Goal: Task Accomplishment & Management: Manage account settings

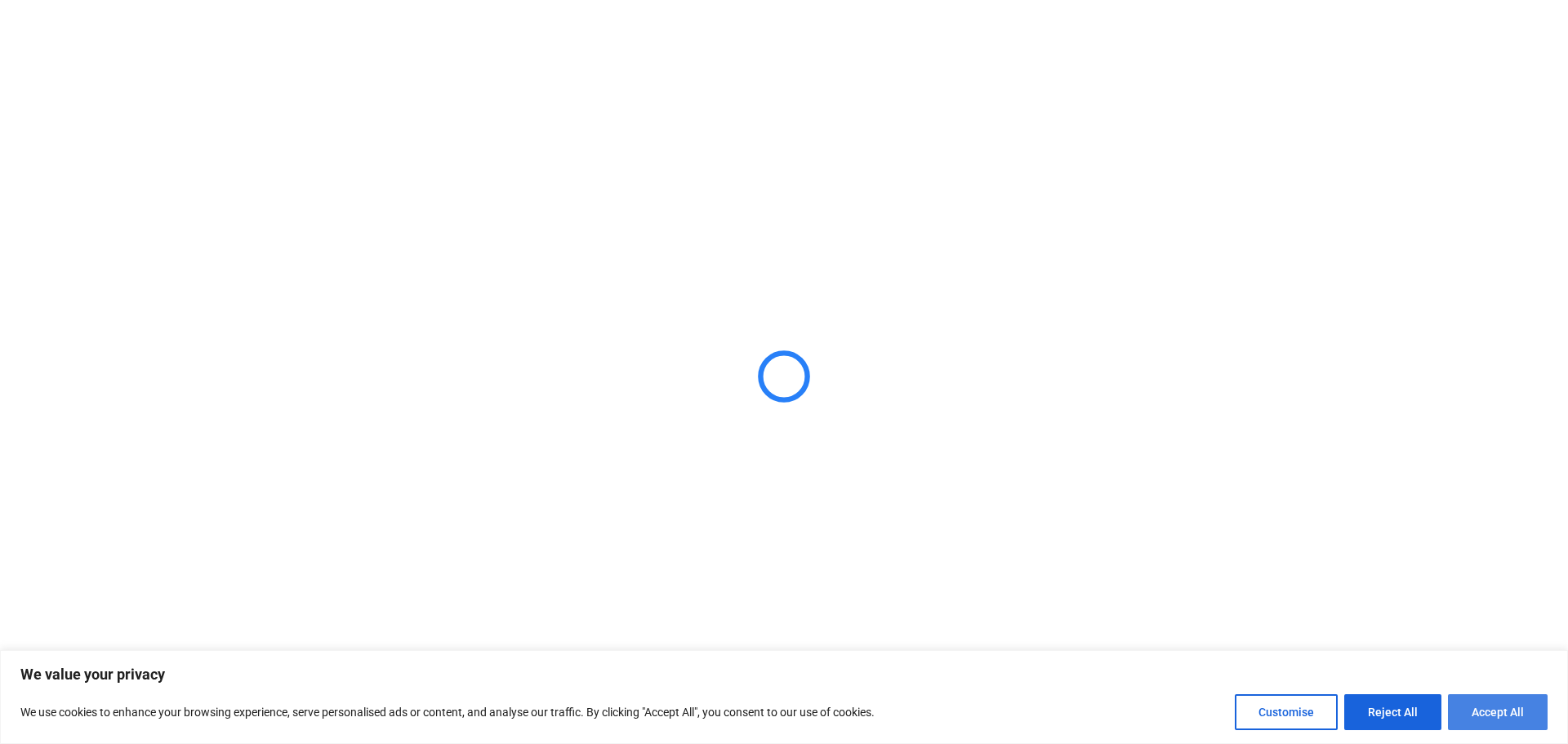
click at [1468, 712] on button "Accept All" at bounding box center [1498, 711] width 100 height 36
checkbox input "true"
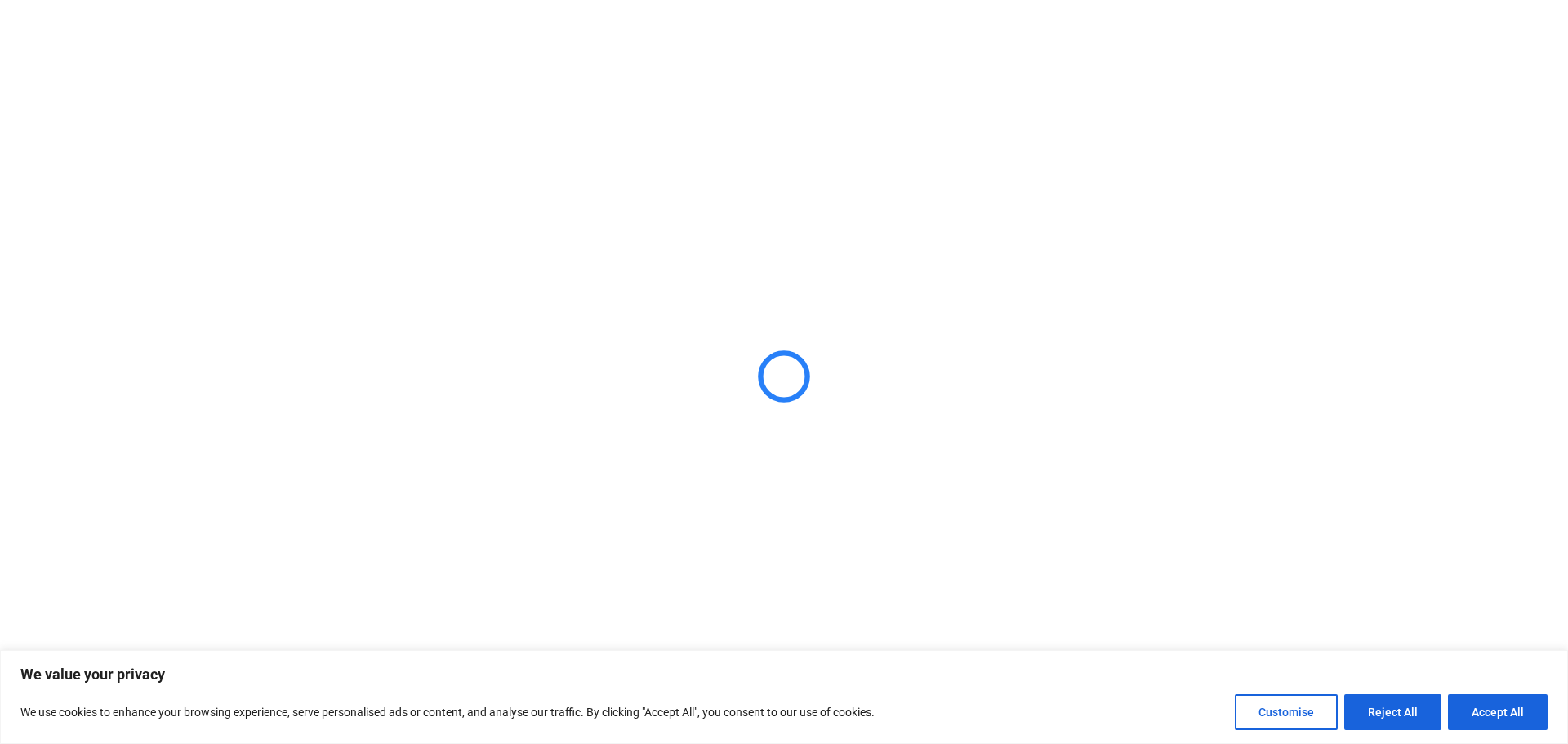
checkbox input "true"
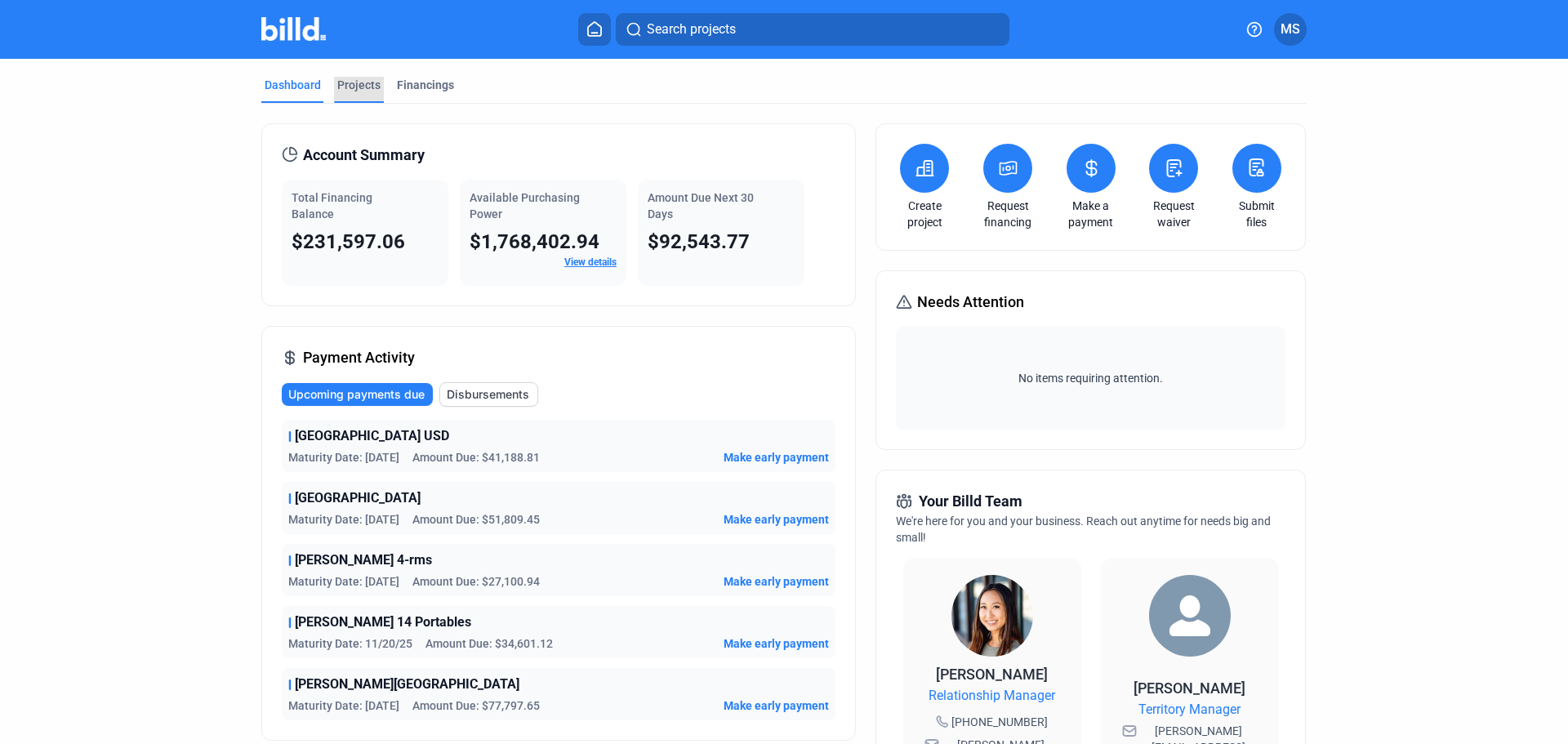
click at [353, 79] on div "Projects" at bounding box center [359, 85] width 43 height 17
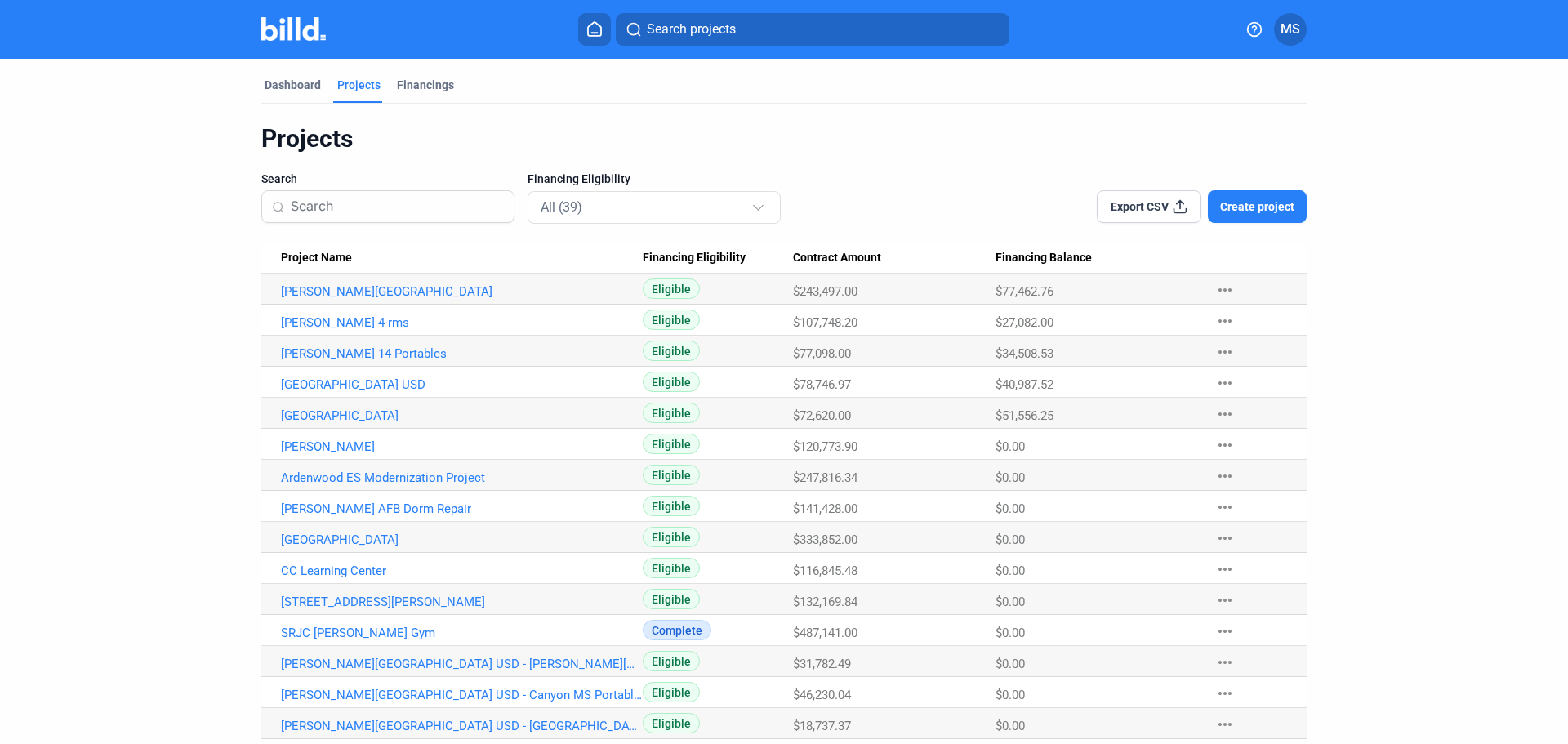
click at [434, 206] on input at bounding box center [397, 206] width 213 height 34
click at [634, 206] on div "All (39)" at bounding box center [646, 206] width 211 height 21
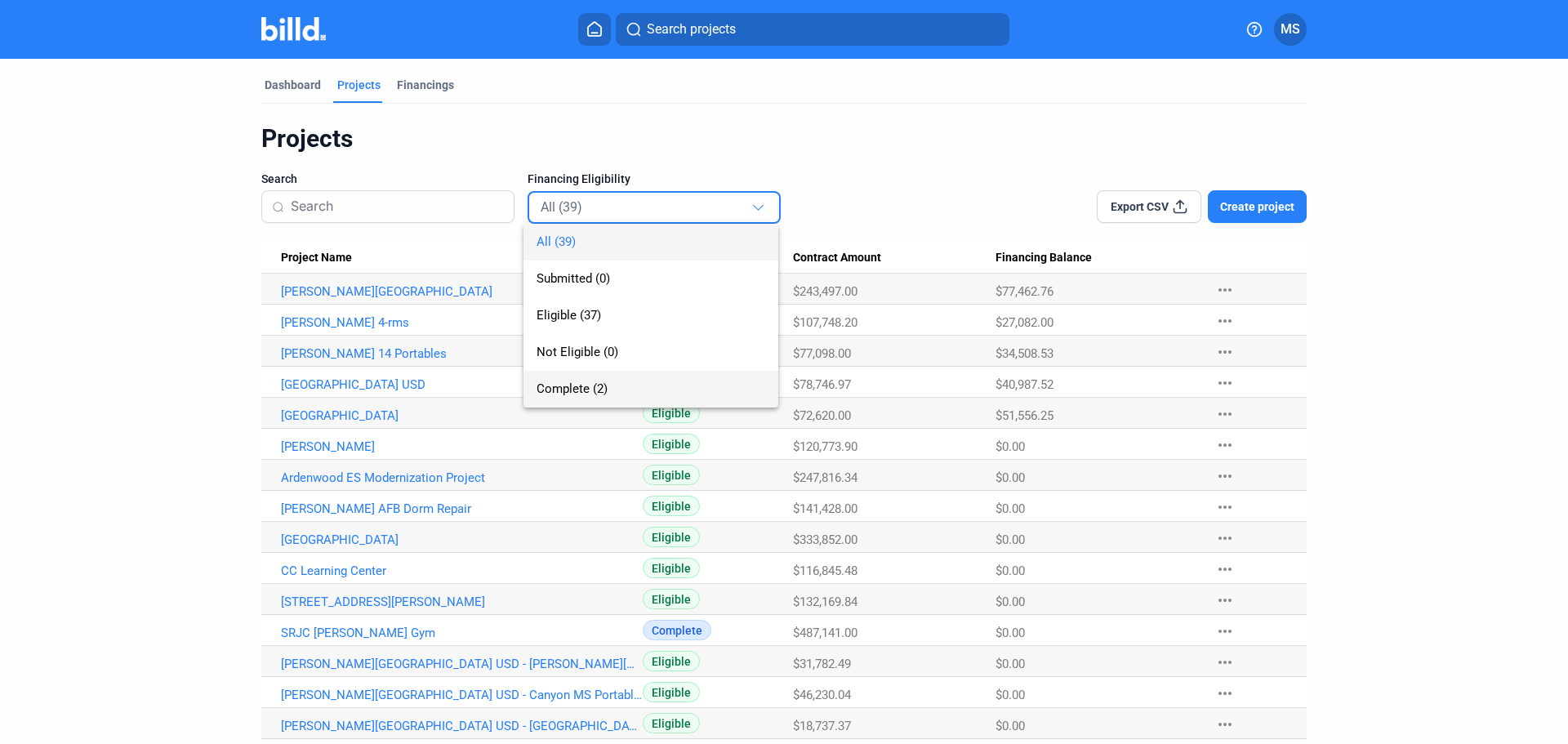
click at [598, 381] on span "Complete (2)" at bounding box center [572, 388] width 71 height 15
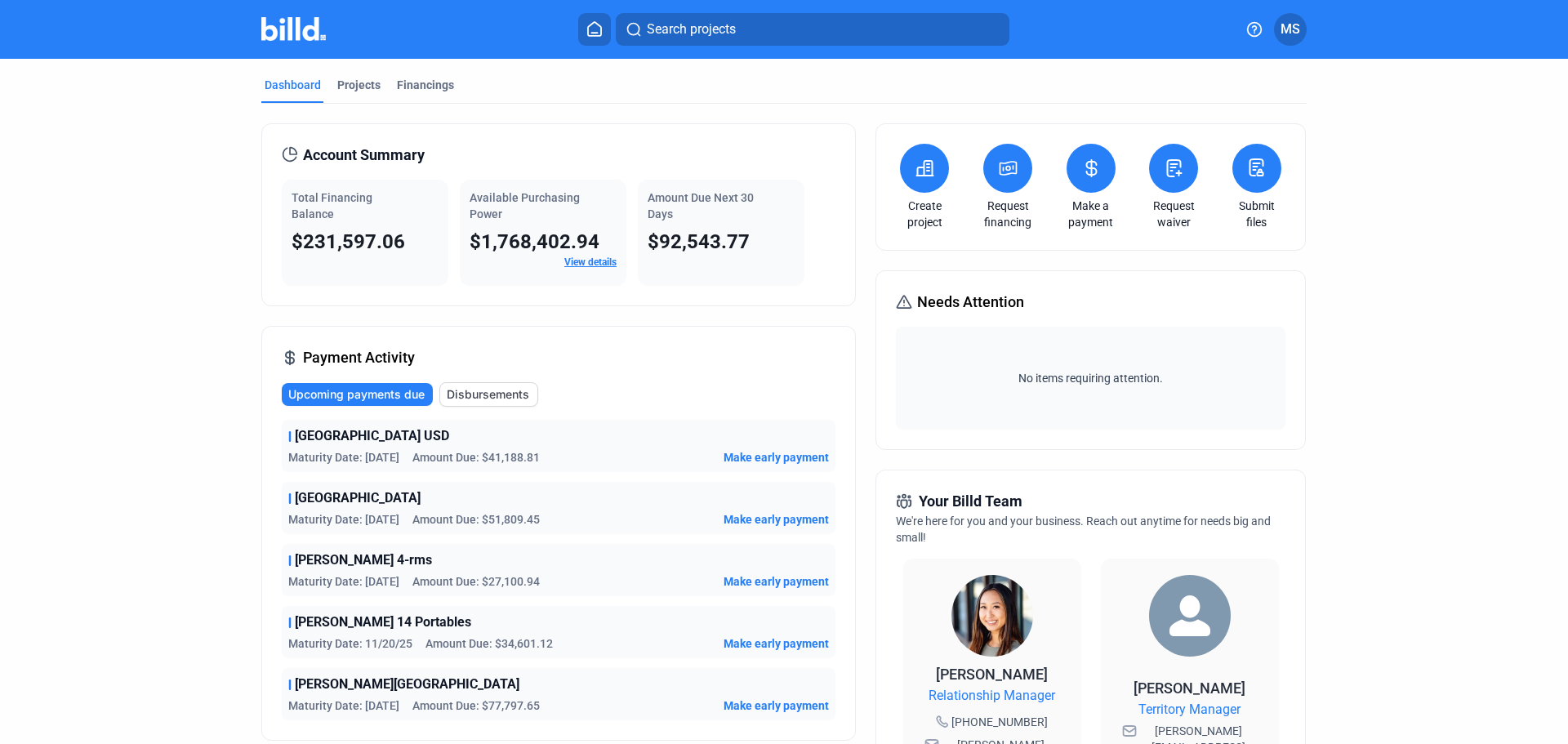
click at [497, 396] on span "Disbursements" at bounding box center [488, 395] width 83 height 17
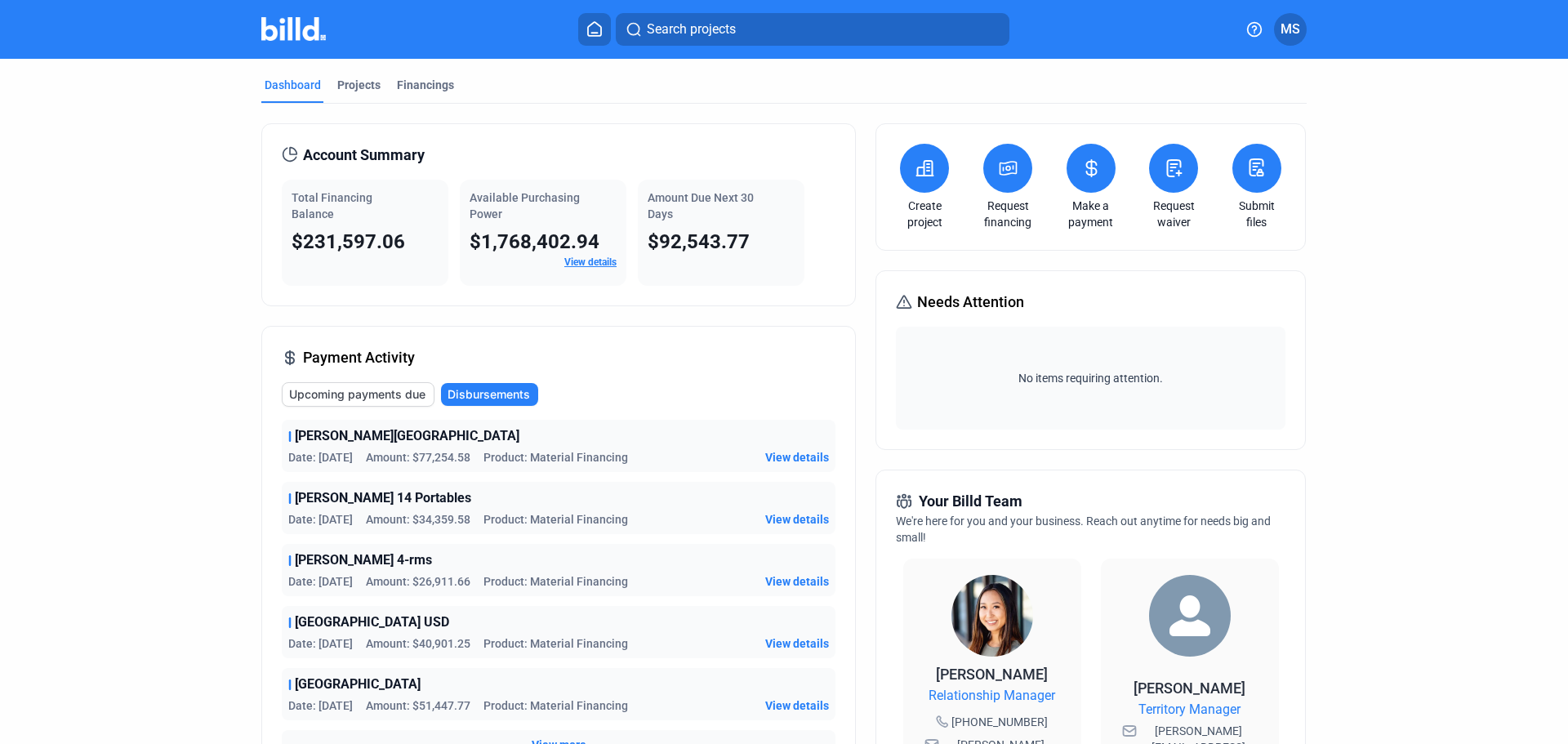
click at [356, 393] on span "Upcoming payments due" at bounding box center [357, 395] width 136 height 17
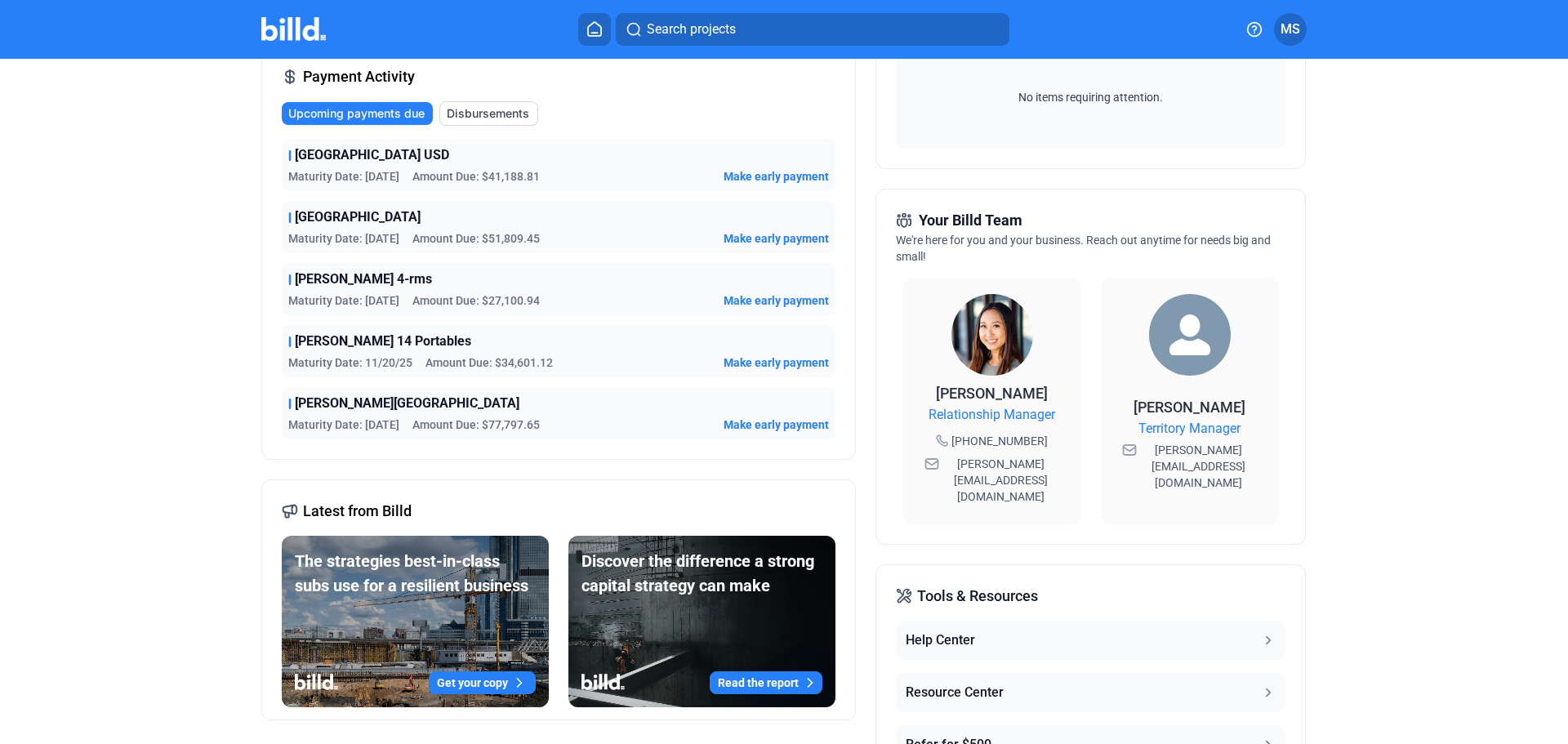
scroll to position [191, 0]
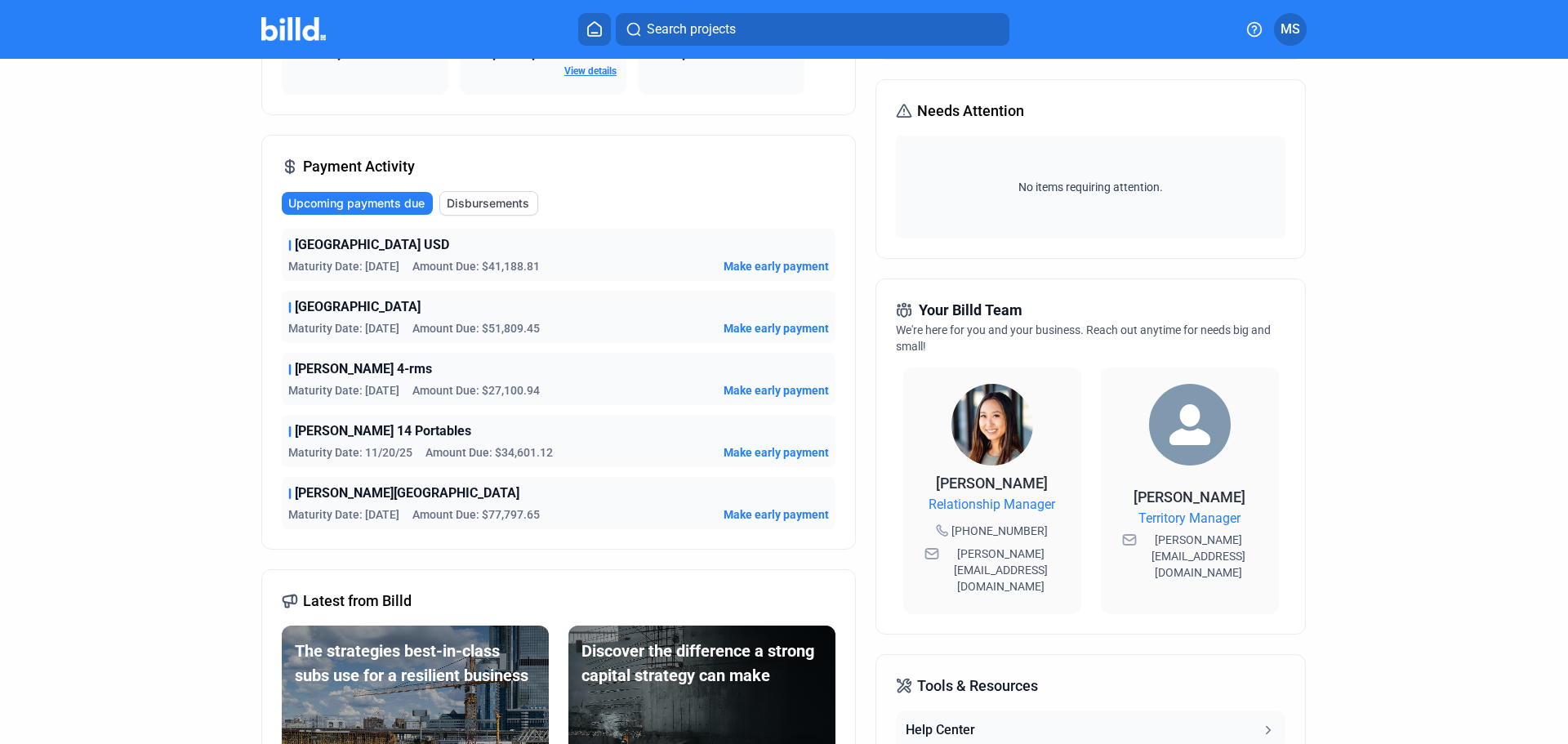
click at [798, 263] on span "Make early payment" at bounding box center [776, 266] width 105 height 17
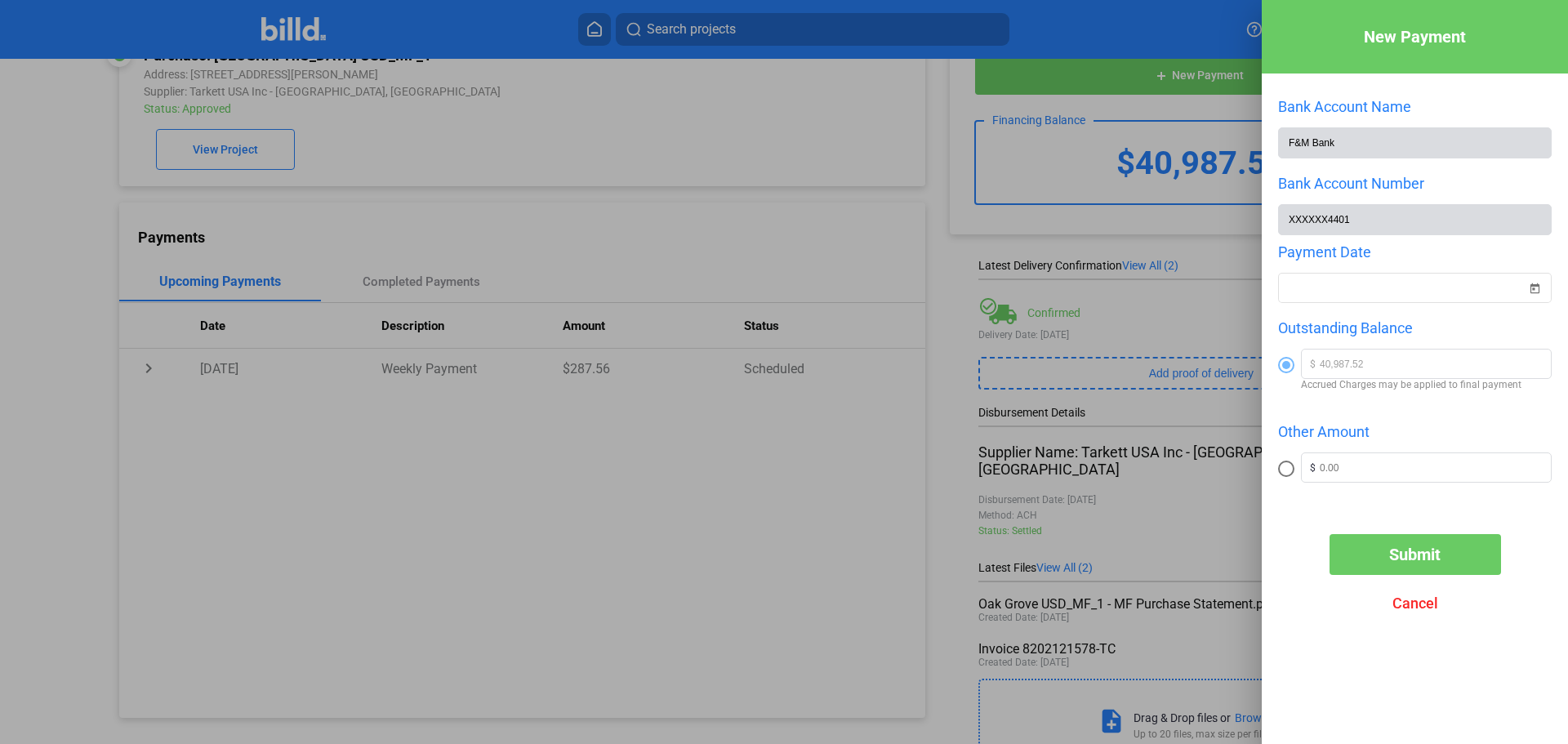
click at [1403, 612] on span "Cancel" at bounding box center [1415, 602] width 46 height 17
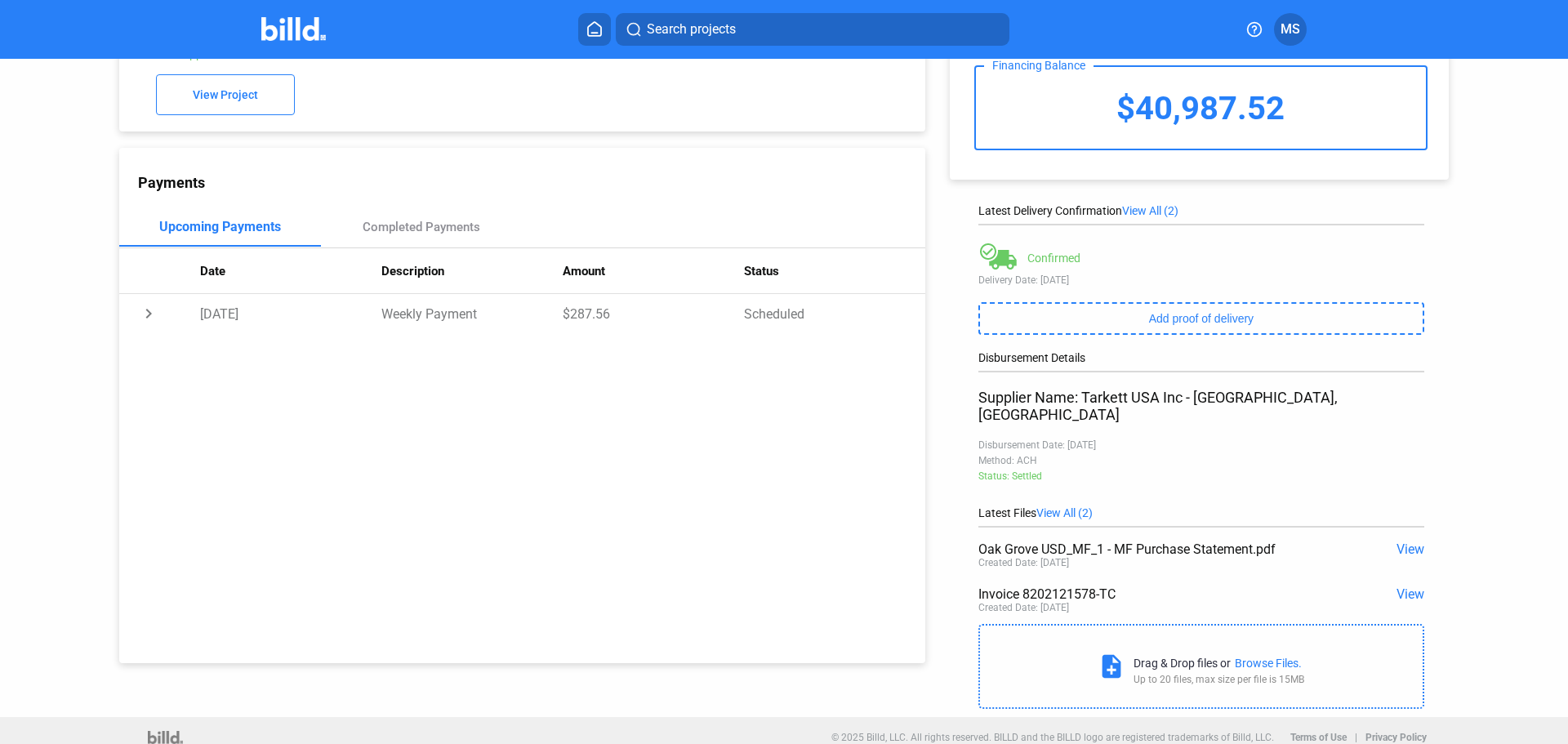
scroll to position [0, 0]
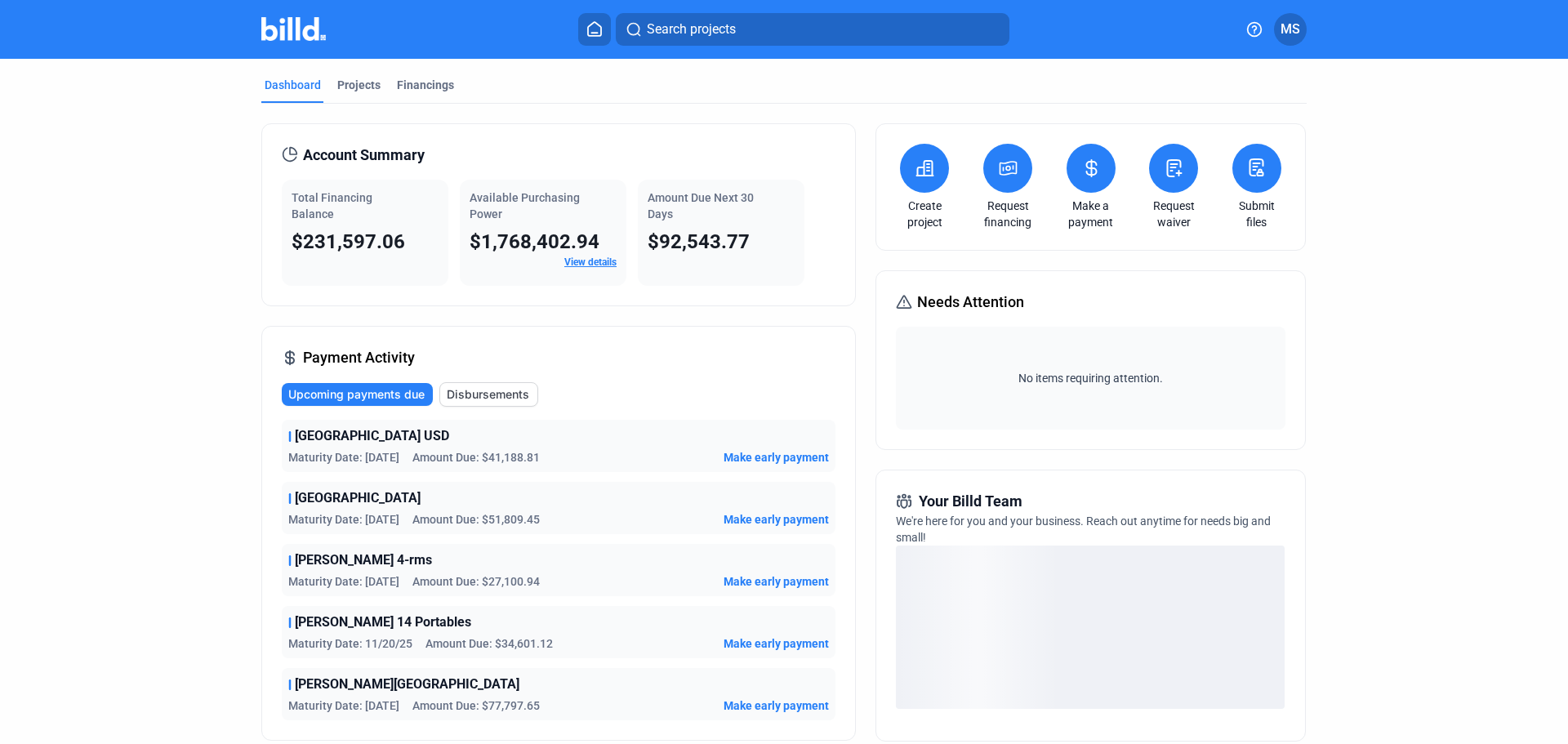
click at [388, 243] on span "$231,597.06" at bounding box center [348, 241] width 114 height 23
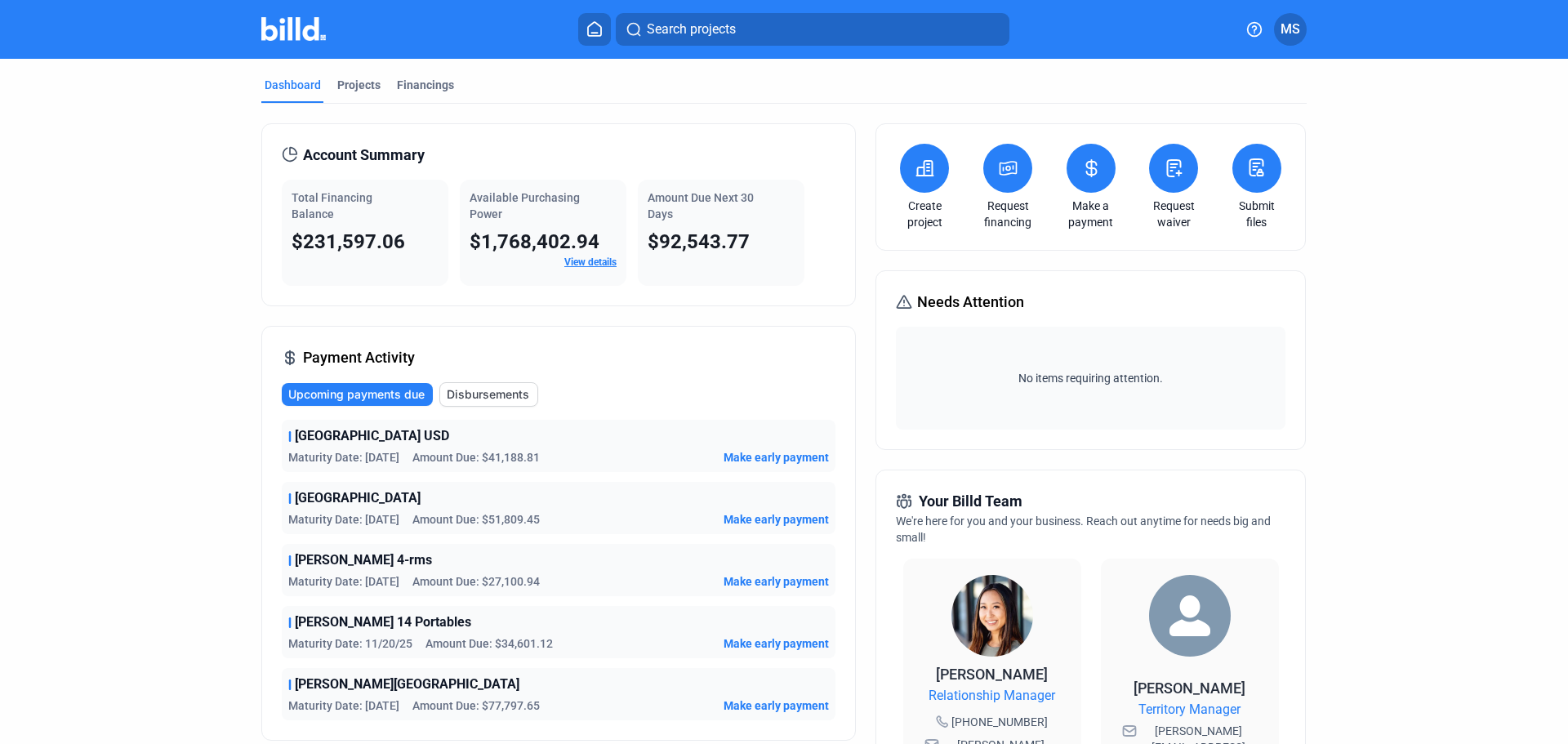
click at [1082, 180] on button at bounding box center [1091, 168] width 49 height 49
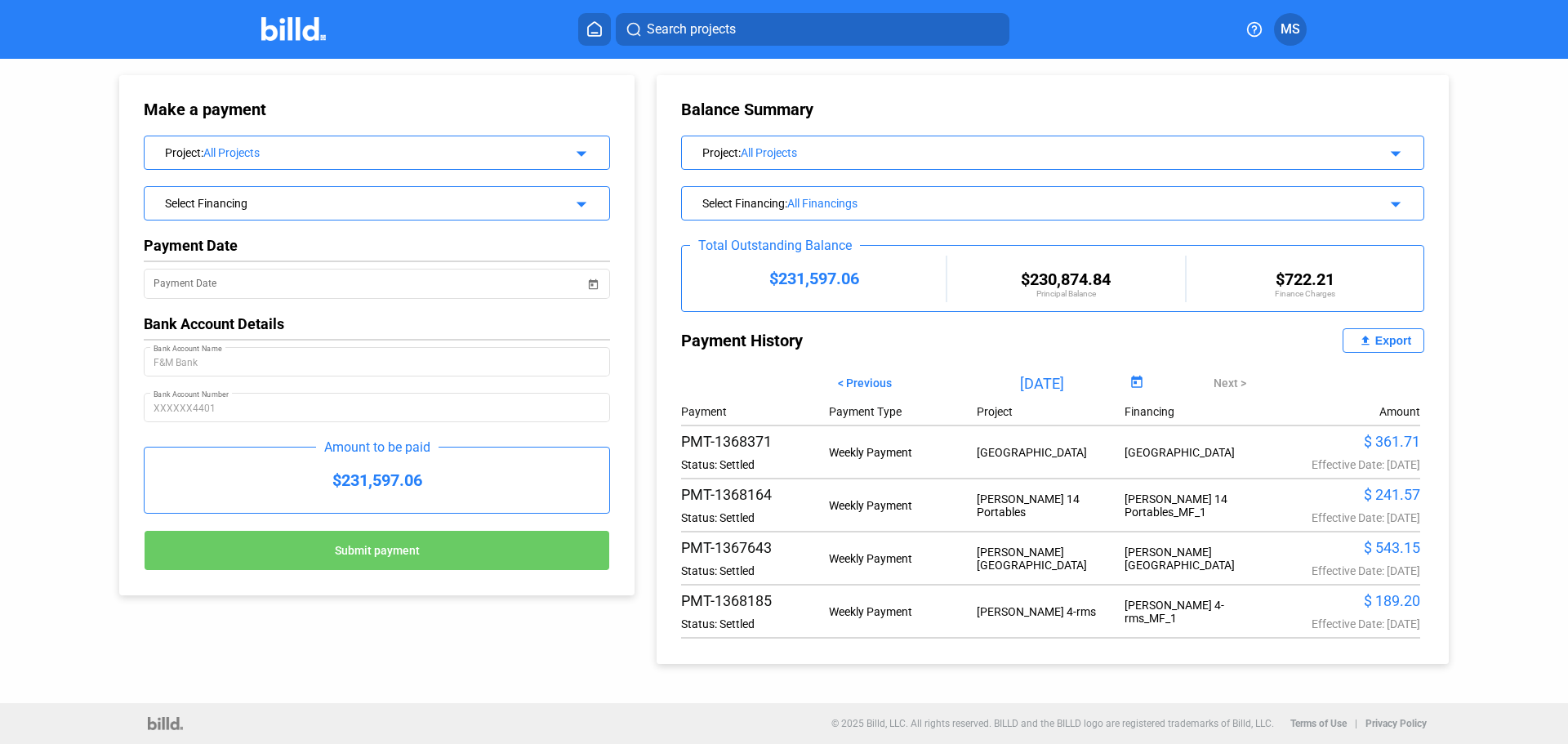
click at [866, 374] on button "< Previous" at bounding box center [865, 383] width 78 height 28
type input "[DATE]"
click at [1131, 378] on span "Open calendar" at bounding box center [1137, 383] width 39 height 39
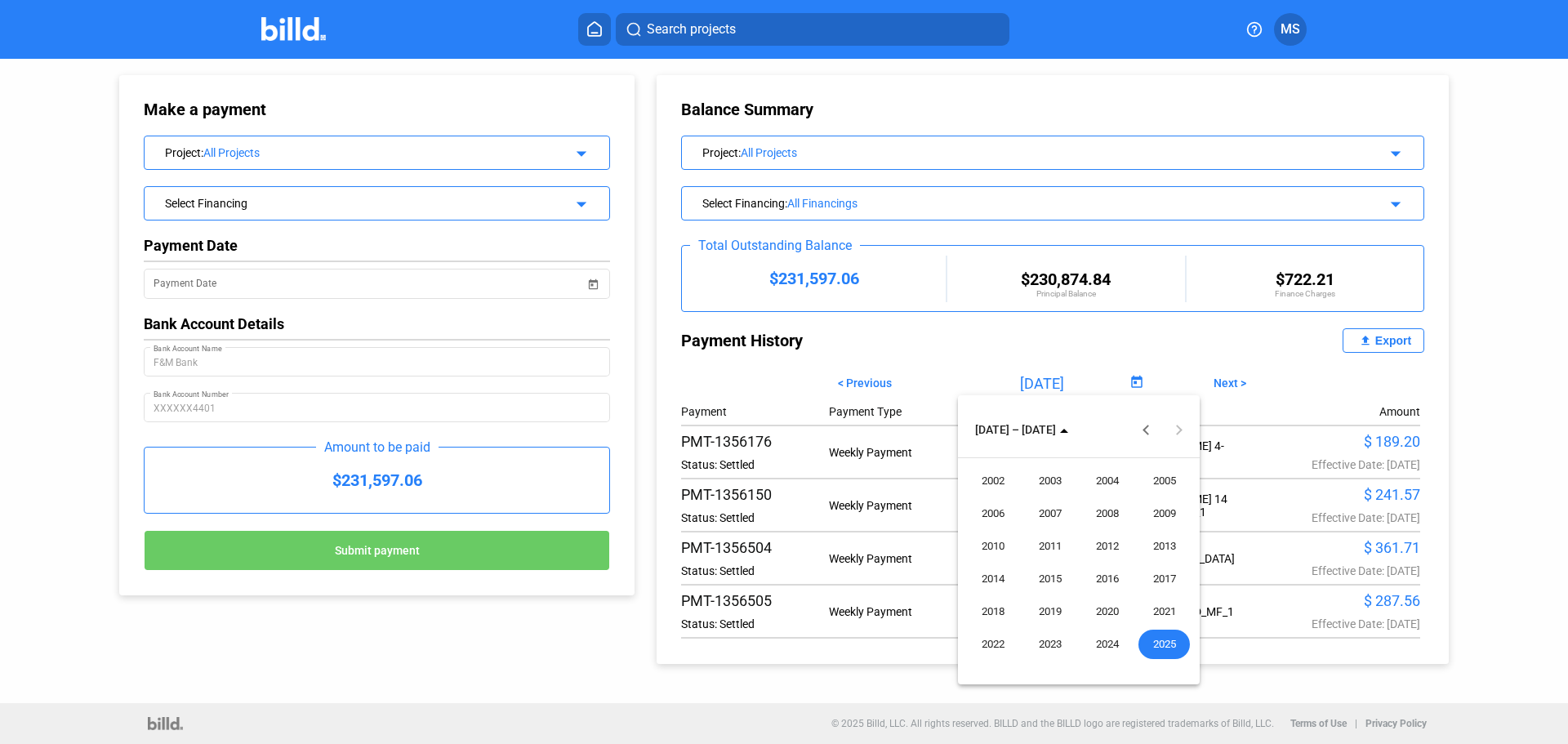
click at [1075, 376] on div at bounding box center [784, 372] width 1568 height 744
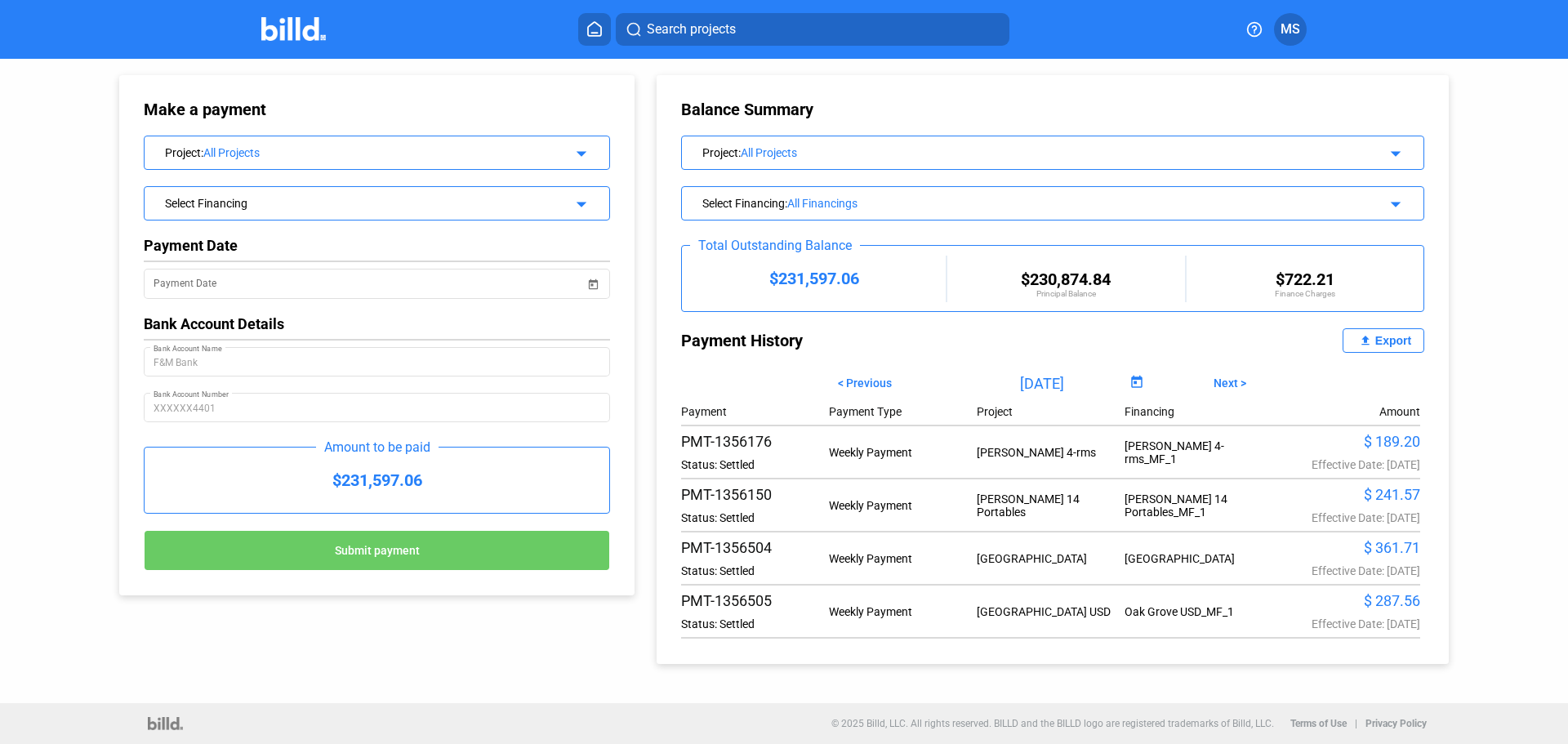
click at [1124, 383] on span "Open calendar" at bounding box center [1137, 383] width 39 height 39
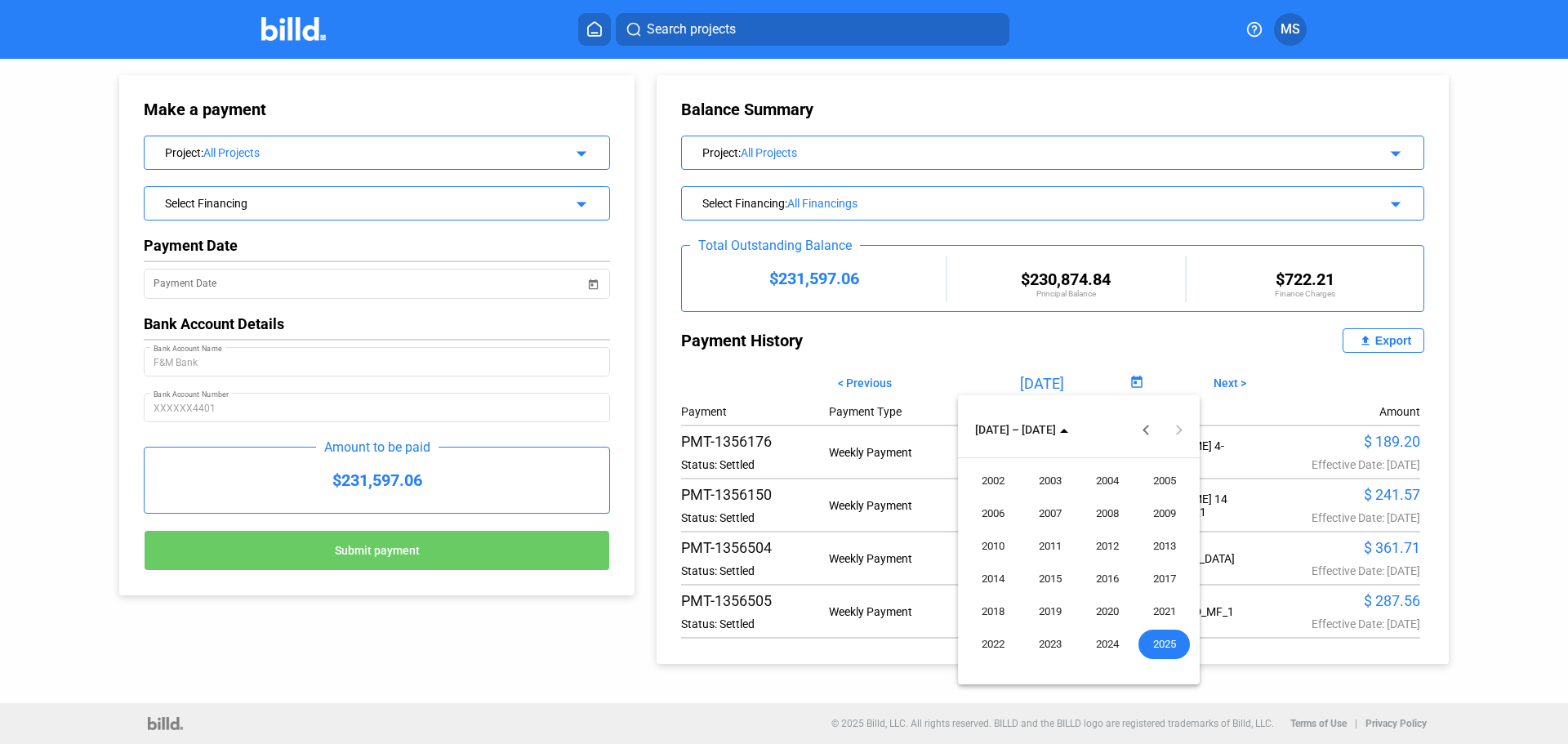
click at [1295, 389] on div at bounding box center [784, 372] width 1568 height 744
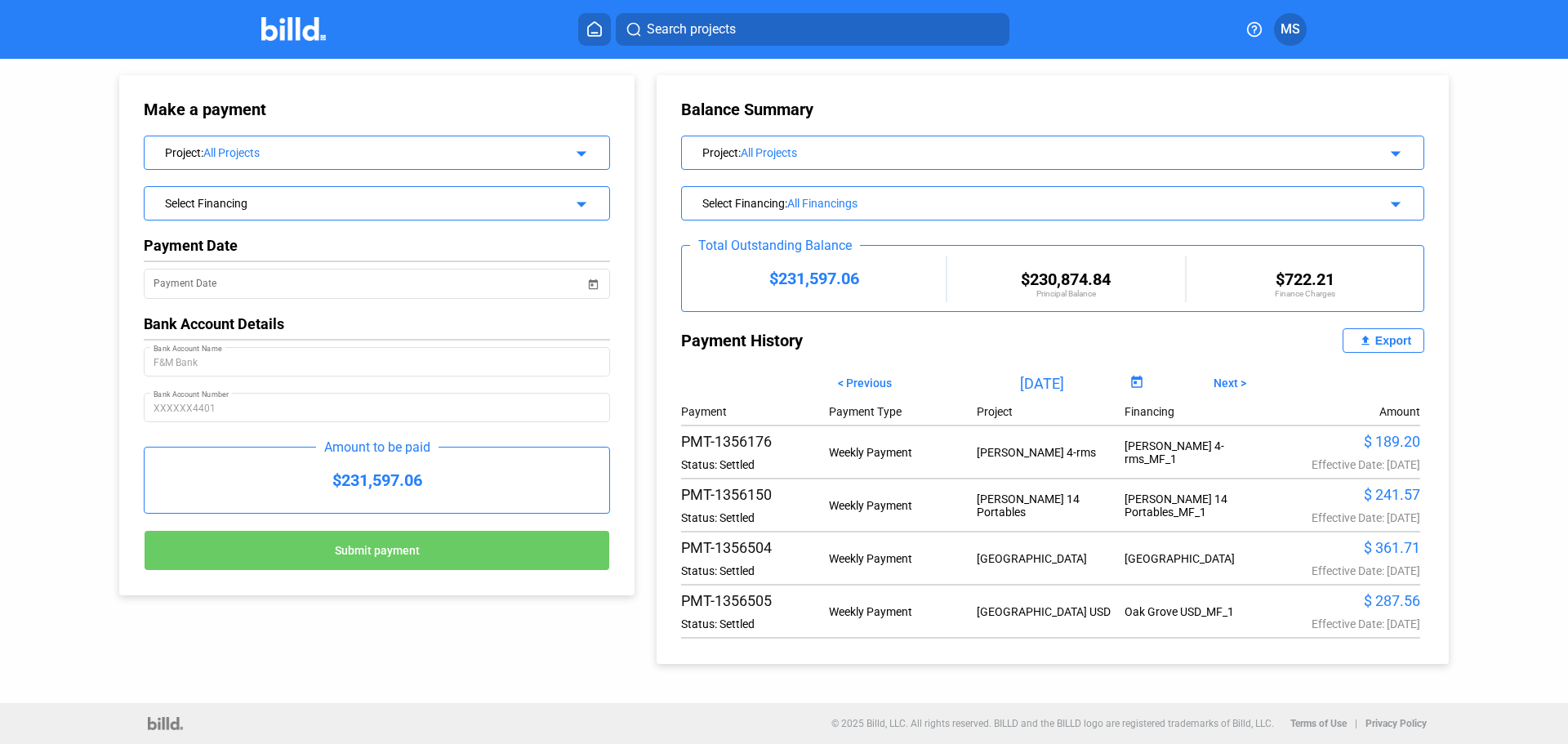
click at [1011, 383] on input "[DATE]" at bounding box center [1043, 383] width 168 height 24
drag, startPoint x: 1025, startPoint y: 380, endPoint x: 1036, endPoint y: 379, distance: 11.0
click at [1036, 379] on input "[DATE]" at bounding box center [1043, 383] width 168 height 24
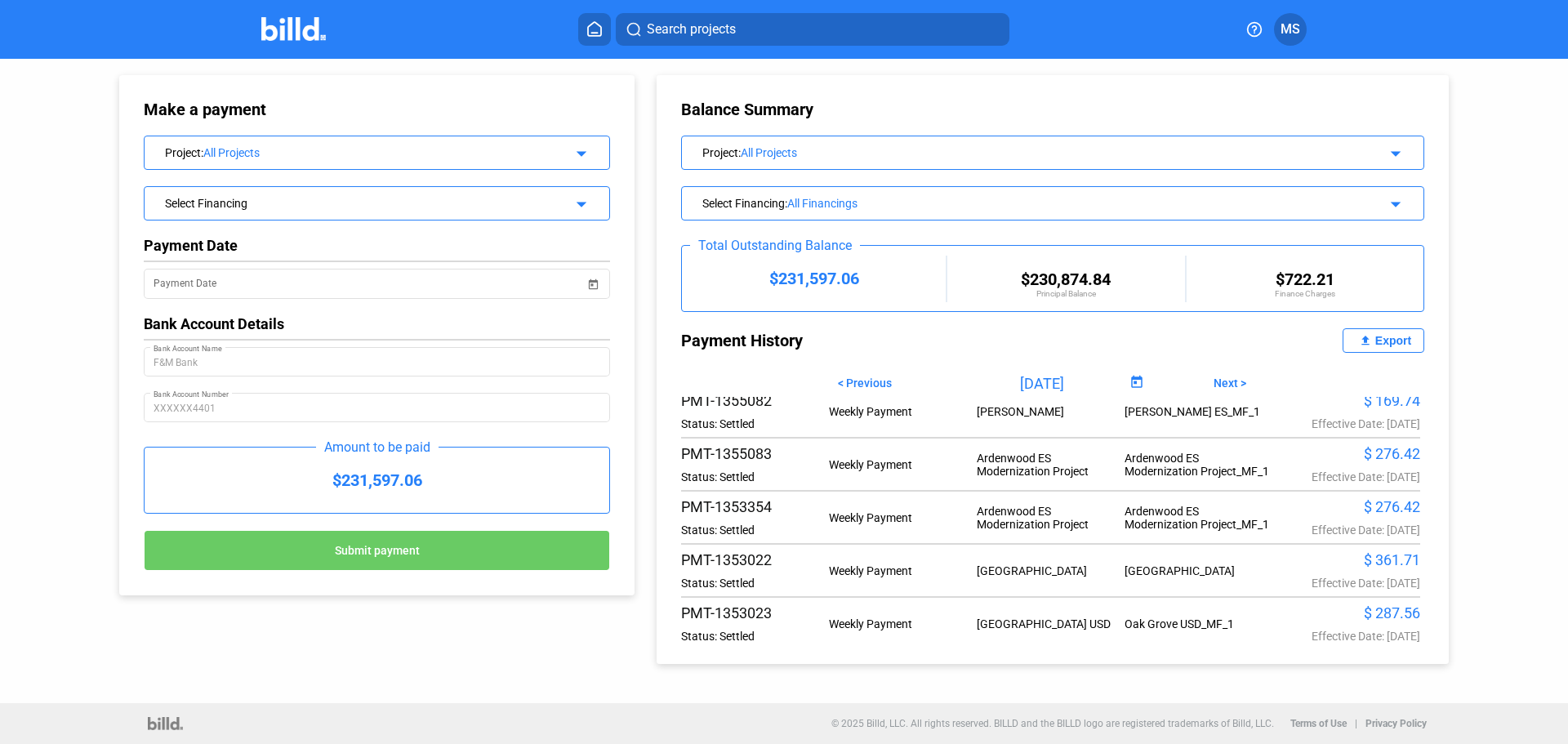
scroll to position [490, 0]
